Goal: Entertainment & Leisure: Consume media (video, audio)

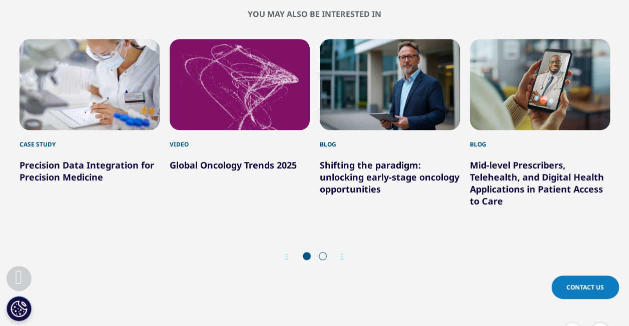
scroll to position [2253, 0]
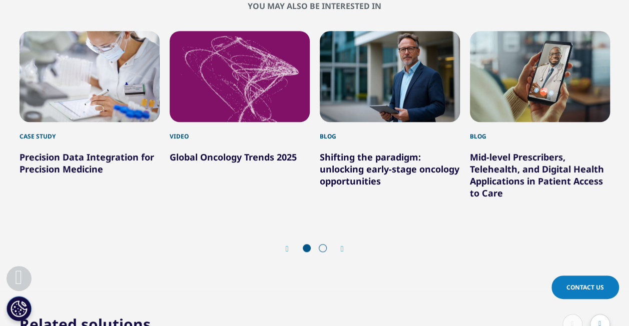
click at [254, 157] on link "Global Oncology Trends 2025" at bounding box center [233, 157] width 127 height 12
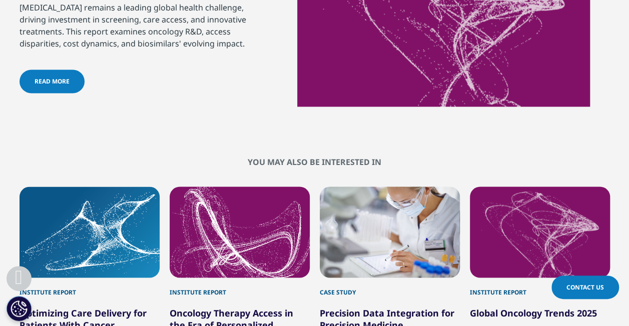
scroll to position [651, 0]
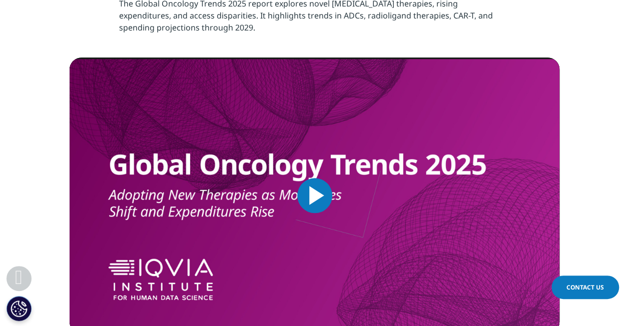
click at [315, 196] on span "Video Player" at bounding box center [315, 196] width 0 height 0
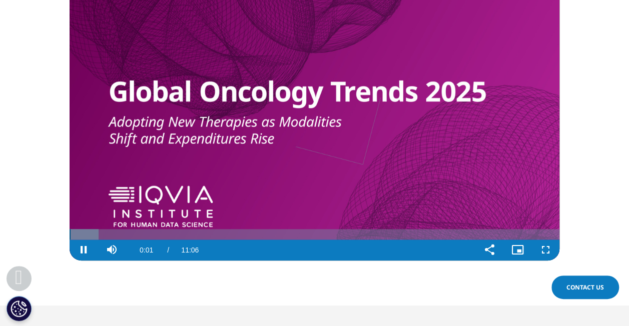
scroll to position [408, 0]
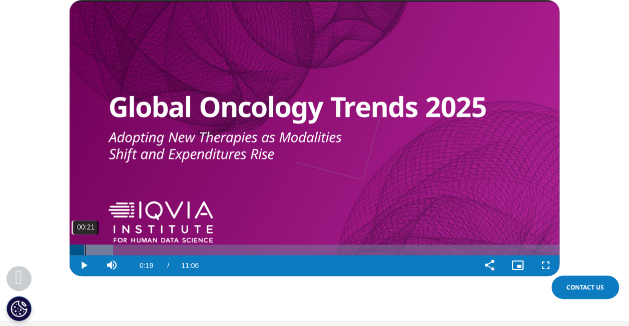
drag, startPoint x: 77, startPoint y: 252, endPoint x: 85, endPoint y: 252, distance: 7.5
click at [85, 252] on div "Loaded : 8.91% 00:21 00:19" at bounding box center [315, 250] width 490 height 11
drag, startPoint x: 86, startPoint y: 252, endPoint x: 93, endPoint y: 252, distance: 7.0
click at [93, 252] on div "Loaded : 12.00% 00:32 00:32" at bounding box center [315, 250] width 490 height 11
drag, startPoint x: 95, startPoint y: 252, endPoint x: 102, endPoint y: 252, distance: 6.5
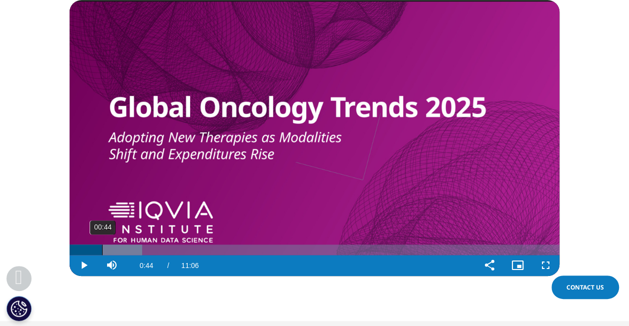
click at [102, 252] on div "Loaded : 14.86% 00:44 00:42" at bounding box center [315, 250] width 490 height 11
drag, startPoint x: 102, startPoint y: 252, endPoint x: 108, endPoint y: 254, distance: 6.3
click at [108, 254] on div "Loaded : 16.35% 00:51 00:51" at bounding box center [315, 250] width 490 height 11
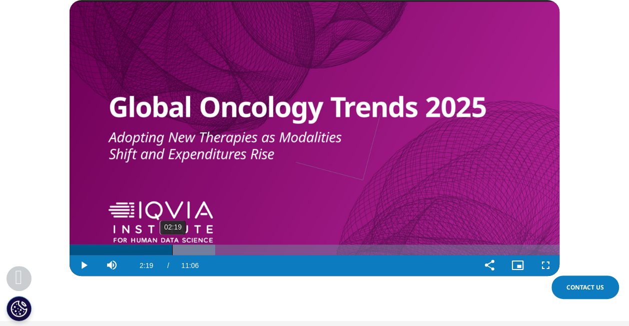
drag, startPoint x: 167, startPoint y: 253, endPoint x: 172, endPoint y: 253, distance: 5.5
click at [172, 253] on div "Loaded : 29.74% 02:19 02:19" at bounding box center [315, 250] width 490 height 11
click at [85, 266] on span "Video Player" at bounding box center [84, 266] width 28 height 0
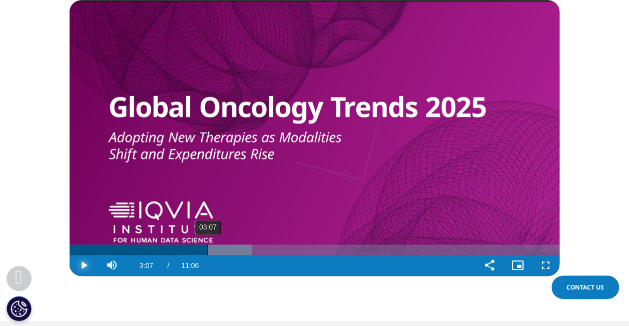
click at [207, 252] on div "Loaded : 37.18% 03:07 03:06" at bounding box center [315, 250] width 490 height 11
drag, startPoint x: 213, startPoint y: 252, endPoint x: 219, endPoint y: 254, distance: 6.8
click at [219, 254] on div "Loaded : 38.99% 03:22 03:23" at bounding box center [315, 250] width 490 height 11
drag, startPoint x: 235, startPoint y: 252, endPoint x: 242, endPoint y: 252, distance: 6.5
click at [242, 252] on div "Loaded : 43.13% 03:54 03:54" at bounding box center [315, 250] width 490 height 11
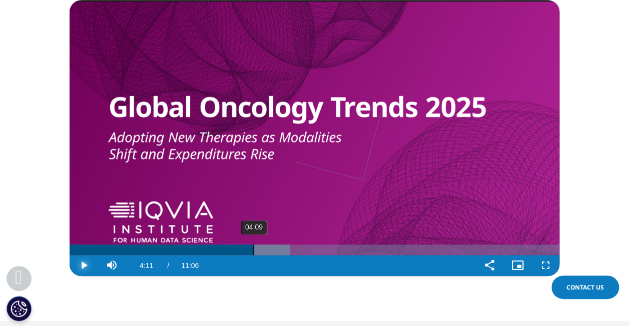
drag, startPoint x: 244, startPoint y: 252, endPoint x: 254, endPoint y: 254, distance: 10.2
click at [254, 254] on div "Progress Bar" at bounding box center [256, 250] width 68 height 11
drag, startPoint x: 261, startPoint y: 252, endPoint x: 270, endPoint y: 252, distance: 9.5
click at [270, 252] on div "Loaded : 47.59% 04:33 04:32" at bounding box center [315, 250] width 490 height 11
drag, startPoint x: 272, startPoint y: 252, endPoint x: 291, endPoint y: 257, distance: 19.2
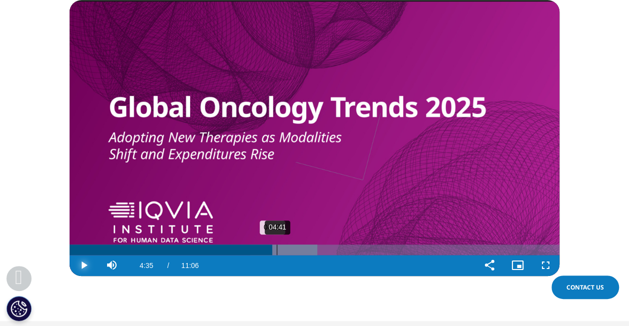
click at [291, 257] on div "Play Skip Backward Skip Forward Mute 100% Current Time 4:35 / Duration 11:06 Lo…" at bounding box center [315, 265] width 490 height 21
drag, startPoint x: 291, startPoint y: 254, endPoint x: 311, endPoint y: 254, distance: 20.5
click at [311, 254] on div "Loaded : 53.99% 05:28 05:28" at bounding box center [315, 250] width 490 height 11
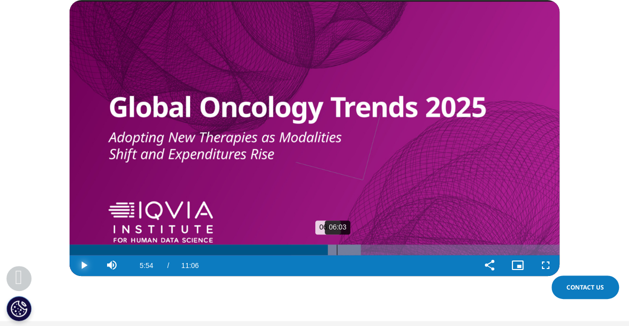
drag, startPoint x: 314, startPoint y: 252, endPoint x: 338, endPoint y: 253, distance: 24.1
click at [338, 253] on div "Loaded : 59.49% 06:03 06:01" at bounding box center [315, 250] width 490 height 11
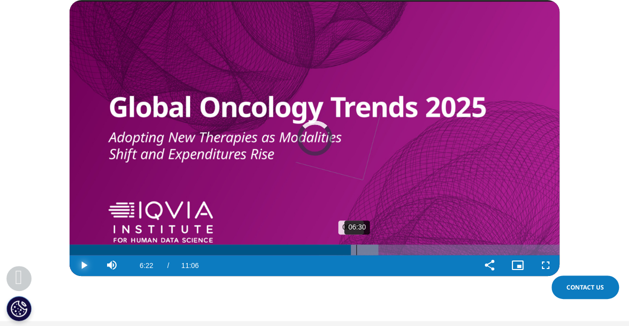
drag, startPoint x: 339, startPoint y: 253, endPoint x: 360, endPoint y: 253, distance: 21.0
click at [357, 253] on div "06:30" at bounding box center [356, 250] width 1 height 11
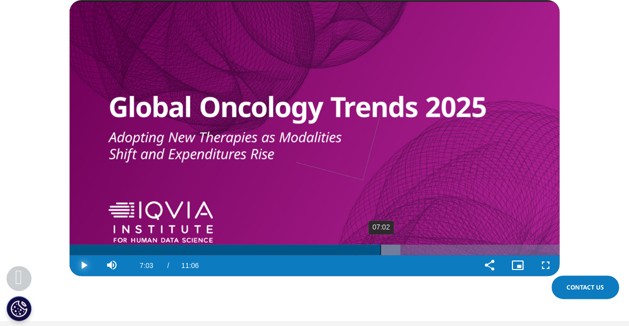
drag, startPoint x: 360, startPoint y: 253, endPoint x: 381, endPoint y: 253, distance: 20.5
click at [381, 253] on div "Loaded : 67.48% 07:02 07:03" at bounding box center [315, 250] width 490 height 11
